Goal: Find specific page/section: Find specific page/section

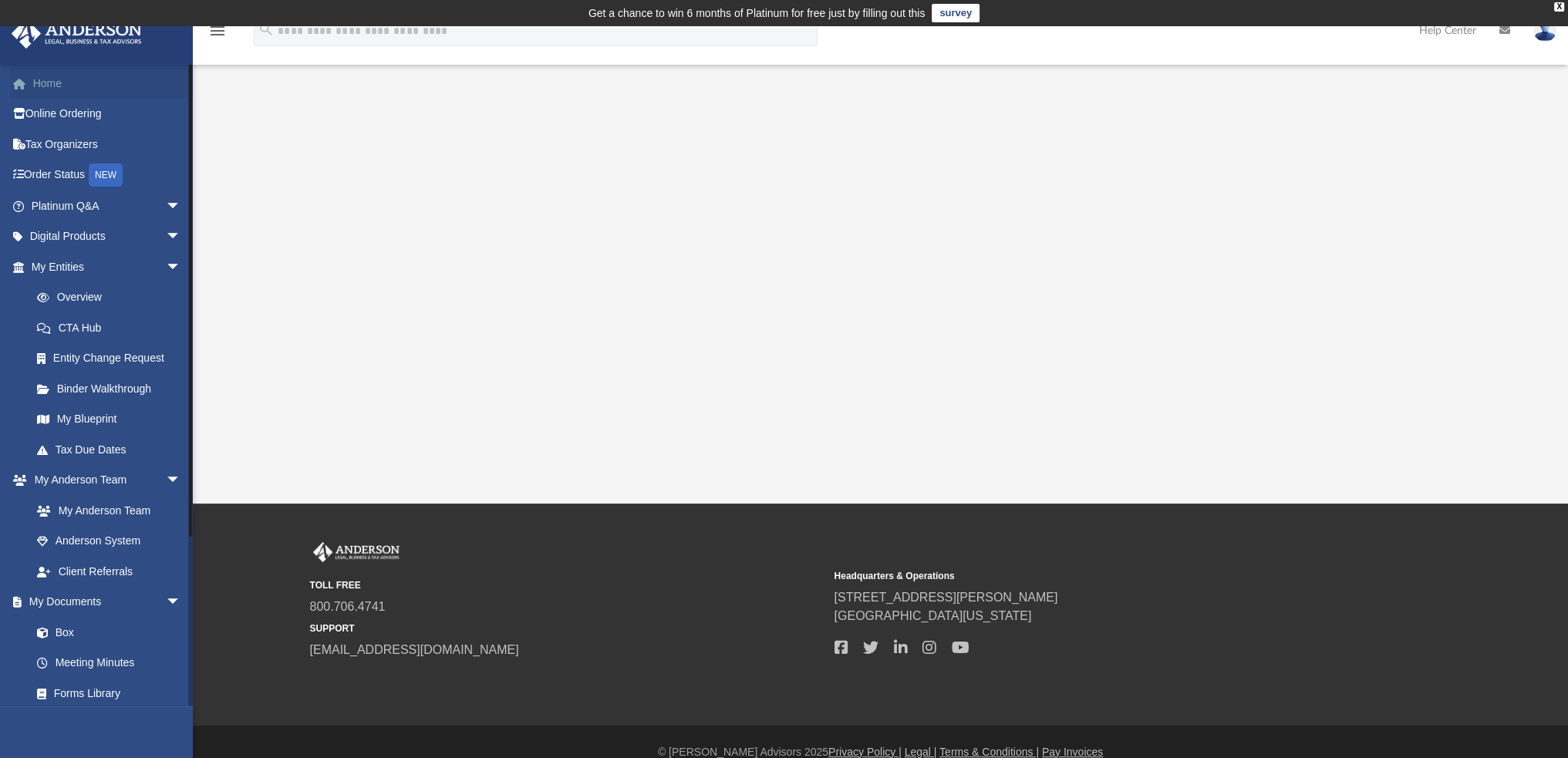
click at [58, 89] on link "Home" at bounding box center [107, 83] width 194 height 31
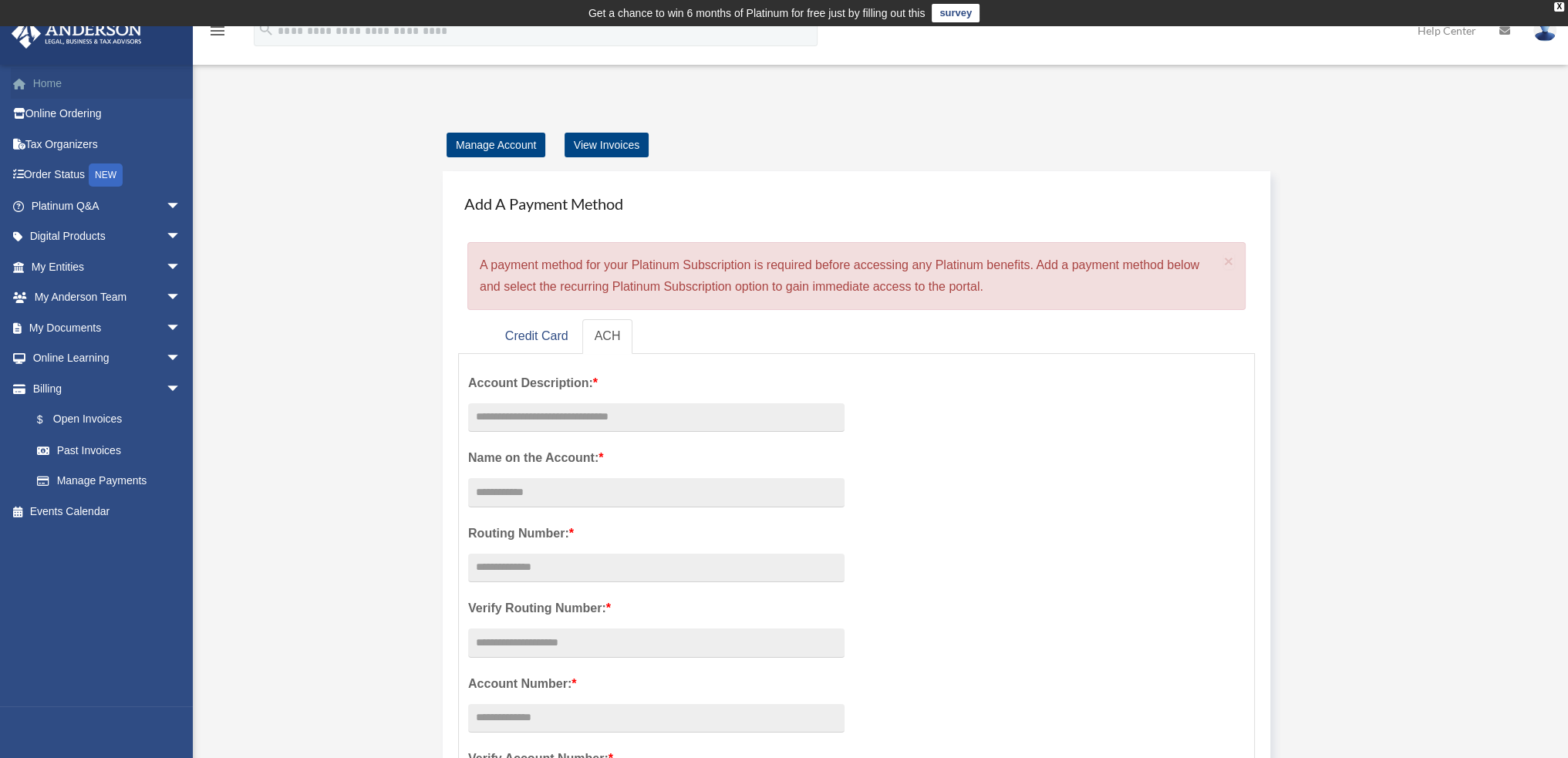
click at [47, 88] on link "Home" at bounding box center [107, 83] width 194 height 31
click at [59, 211] on link "Platinum Q&A arrow_drop_down" at bounding box center [107, 205] width 194 height 31
click at [165, 206] on span "arrow_drop_down" at bounding box center [181, 206] width 31 height 32
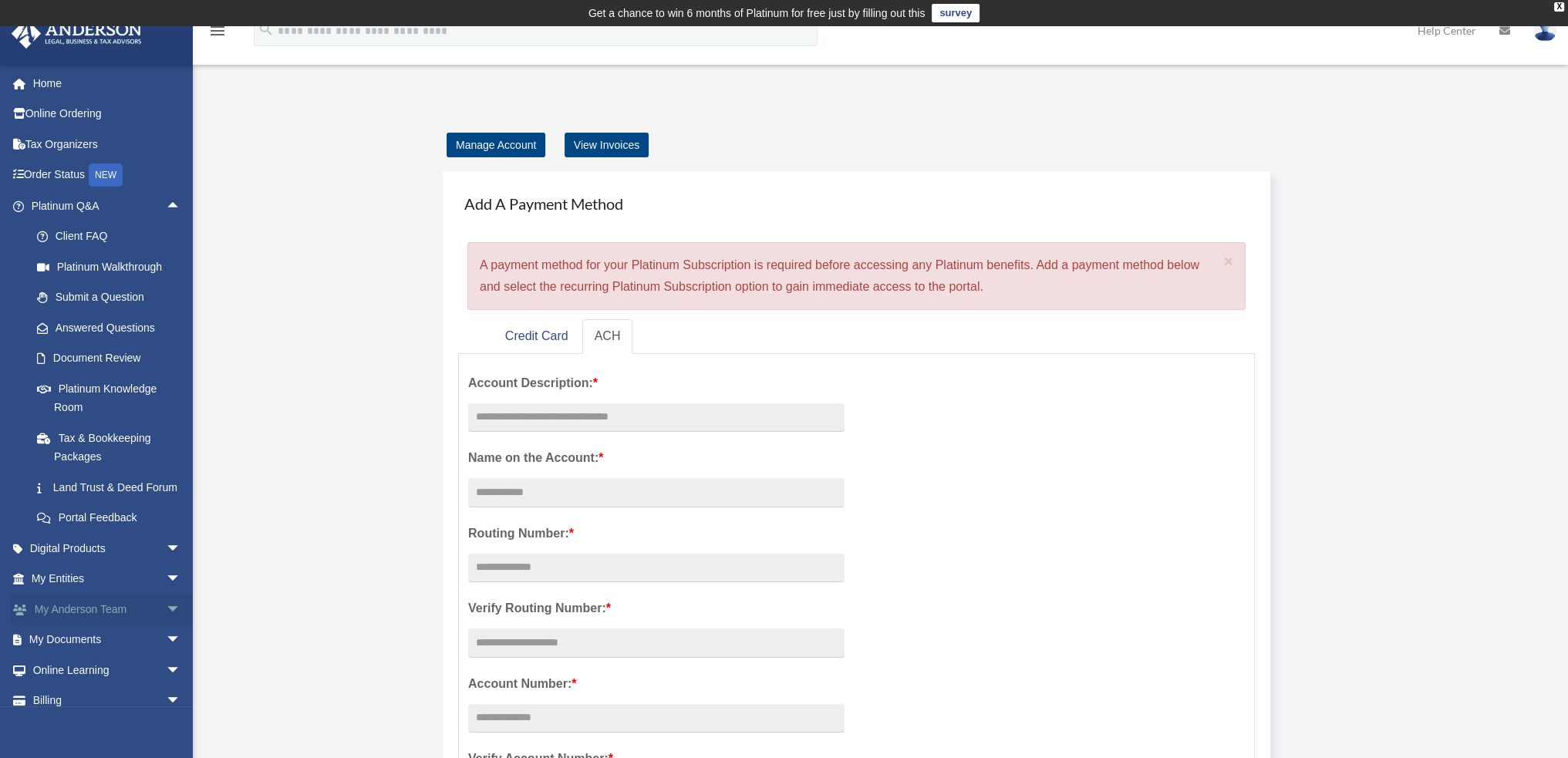
click at [165, 625] on span "arrow_drop_down" at bounding box center [181, 609] width 31 height 32
click at [165, 625] on span "arrow_drop_up" at bounding box center [181, 609] width 31 height 32
click at [165, 625] on span "arrow_drop_down" at bounding box center [181, 609] width 31 height 32
click at [88, 655] on link "My Anderson Team" at bounding box center [112, 639] width 183 height 31
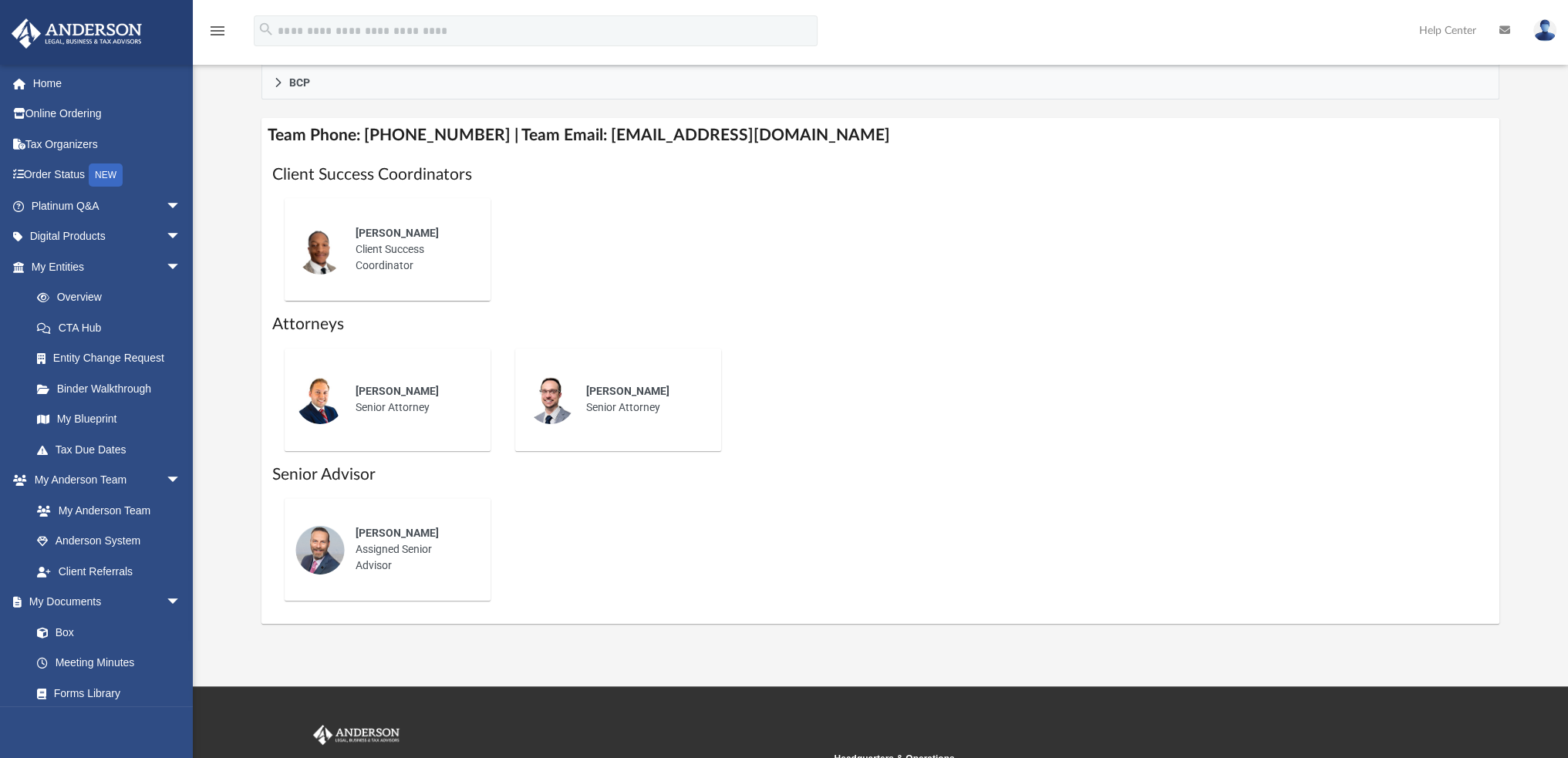
scroll to position [616, 0]
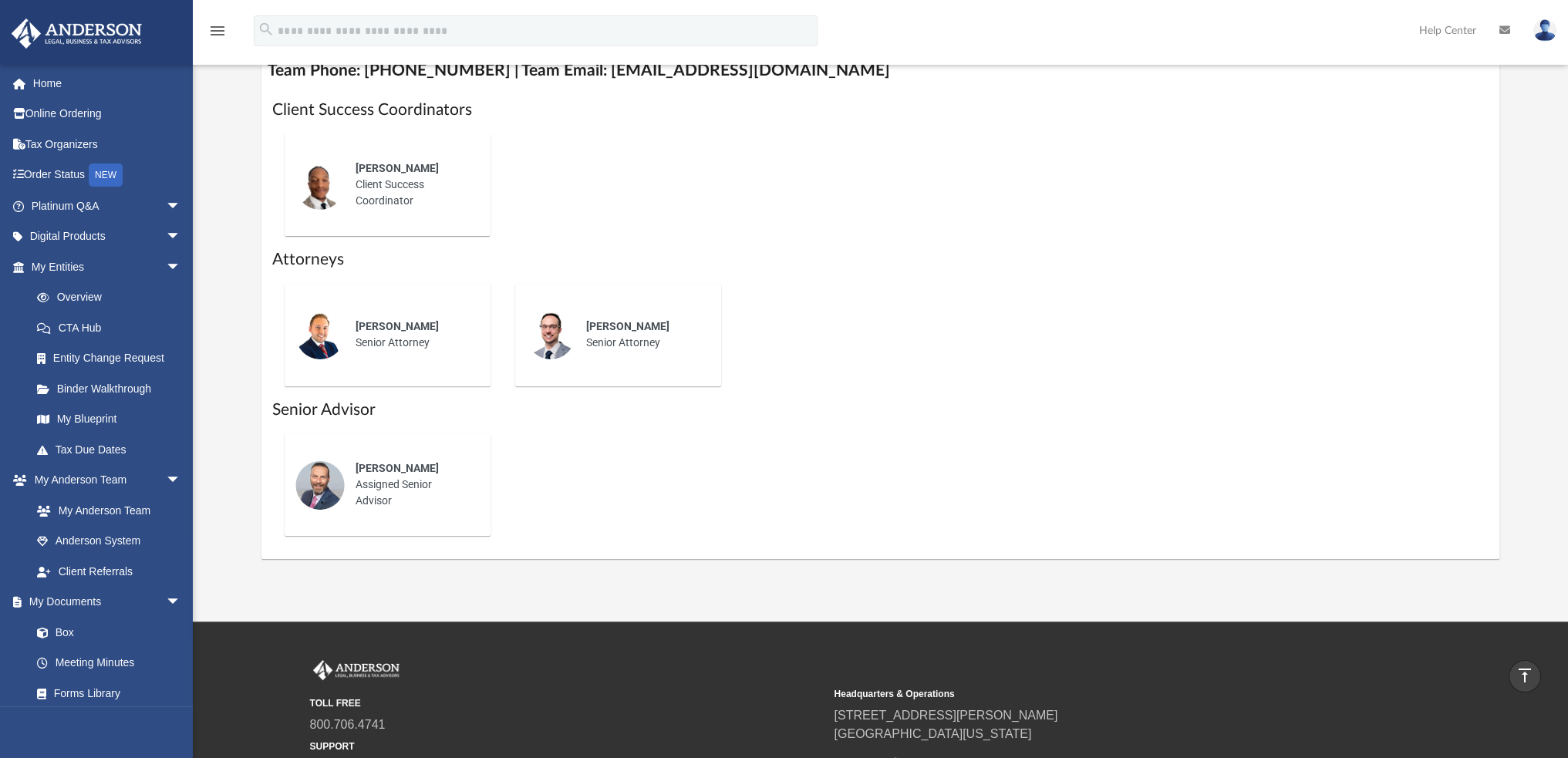
click at [389, 485] on div "Corey Posgay Assigned Senior Advisor" at bounding box center [412, 484] width 135 height 70
click at [315, 483] on img at bounding box center [320, 485] width 50 height 50
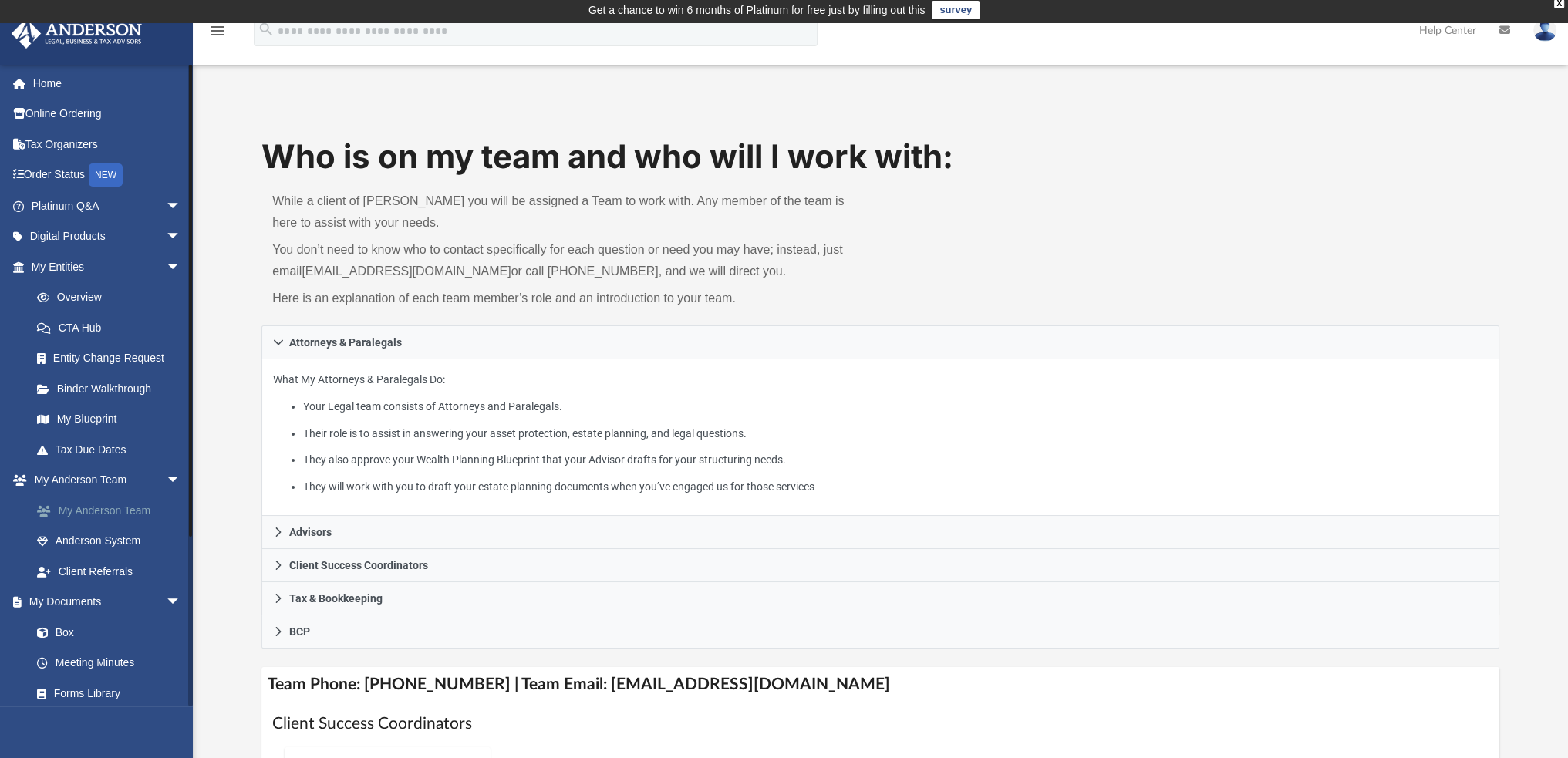
scroll to position [0, 0]
